Goal: Task Accomplishment & Management: Use online tool/utility

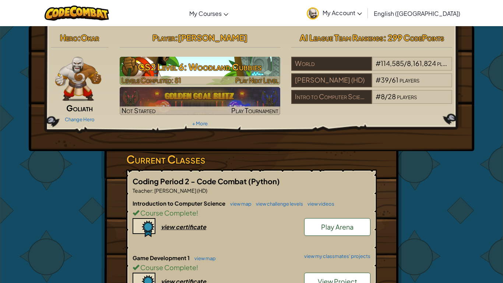
click at [214, 72] on h3 "CS2 Level 6: Woodland Cubbies" at bounding box center [200, 67] width 161 height 17
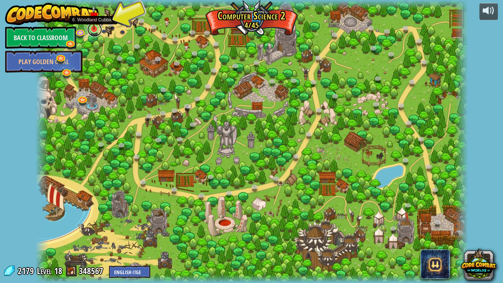
click at [97, 31] on link at bounding box center [94, 29] width 15 height 15
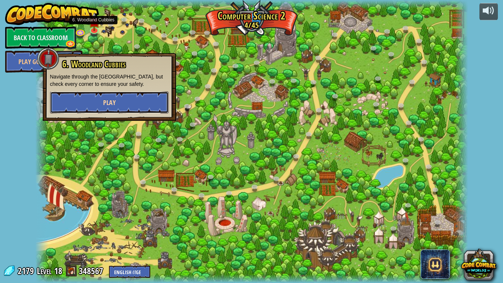
click at [139, 111] on button "Play" at bounding box center [109, 102] width 119 height 22
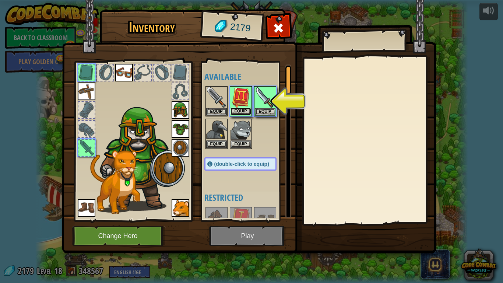
click at [240, 113] on button "Equip" at bounding box center [241, 112] width 21 height 8
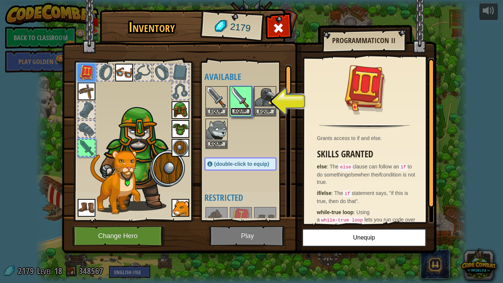
click at [241, 112] on button "Equip" at bounding box center [241, 112] width 21 height 8
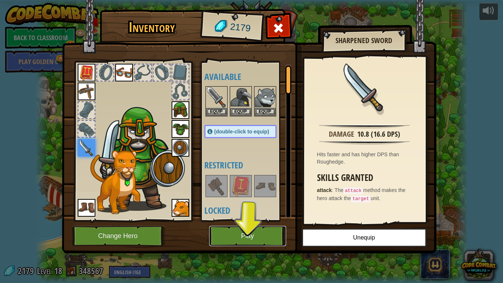
click at [259, 238] on button "Play" at bounding box center [247, 236] width 77 height 20
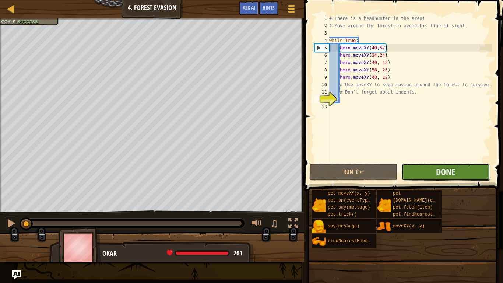
click at [427, 165] on button "Done" at bounding box center [446, 172] width 88 height 17
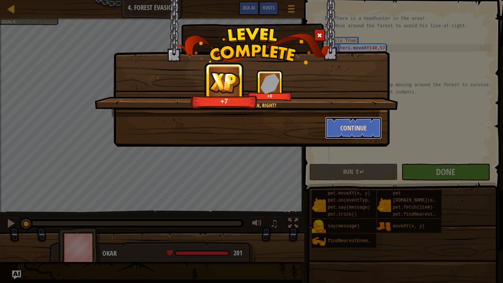
click at [359, 134] on button "Continue" at bounding box center [353, 128] width 57 height 22
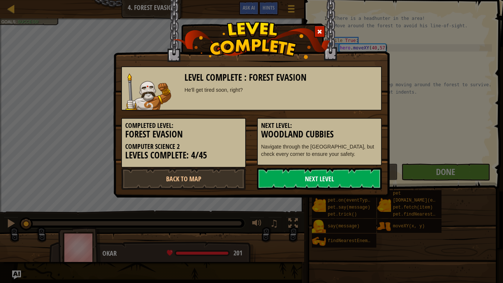
click at [339, 182] on link "Next Level" at bounding box center [319, 179] width 125 height 22
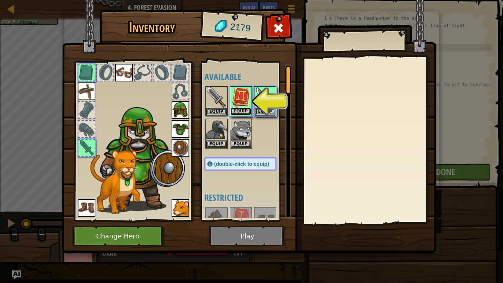
click at [239, 111] on button "Equip" at bounding box center [241, 112] width 21 height 8
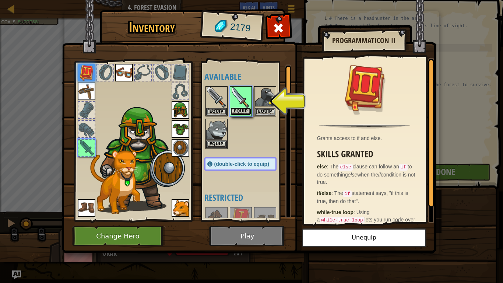
click at [239, 112] on button "Equip" at bounding box center [241, 112] width 21 height 8
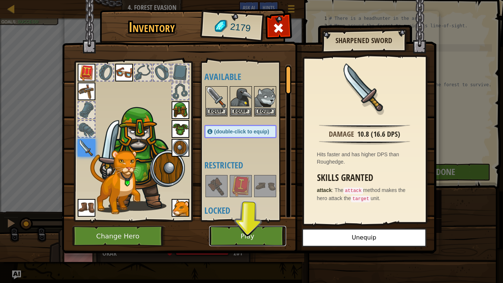
click at [237, 237] on button "Play" at bounding box center [247, 236] width 77 height 20
